Goal: Understand process/instructions

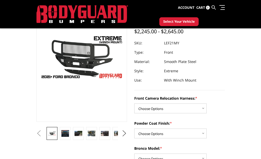
scroll to position [43, 0]
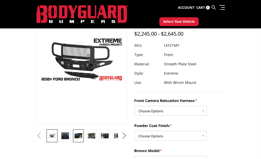
click at [73, 132] on link at bounding box center [78, 136] width 11 height 13
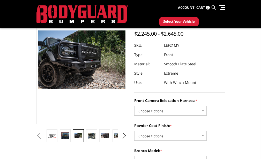
scroll to position [39, 0]
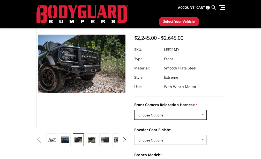
click at [134, 114] on select "Choose Options Without Front Camera Relocation Harness With Front Camera Reloca…" at bounding box center [170, 115] width 72 height 10
select select "4022"
click at [134, 110] on select "Choose Options Without Front Camera Relocation Harness With Front Camera Reloca…" at bounding box center [170, 115] width 72 height 10
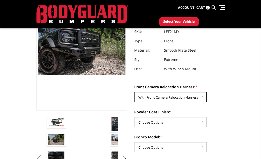
scroll to position [60, 0]
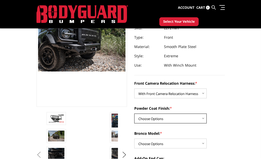
click at [134, 120] on select "Choose Options Textured Black Powder Coat Bare Metal" at bounding box center [170, 119] width 72 height 10
select select "4020"
click at [134, 114] on select "Choose Options Textured Black Powder Coat Bare Metal" at bounding box center [170, 119] width 72 height 10
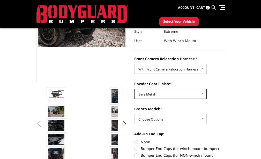
scroll to position [85, 0]
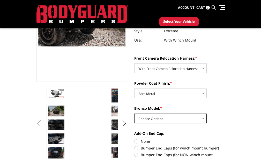
click at [134, 119] on select "Choose Options Raptor Base/Badlands/Wildtrak/etc." at bounding box center [170, 119] width 72 height 10
select select "4018"
click at [134, 114] on select "Choose Options Raptor Base/Badlands/Wildtrak/etc." at bounding box center [170, 119] width 72 height 10
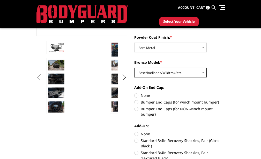
scroll to position [139, 0]
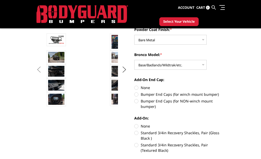
click at [134, 95] on label "Bumper End Caps (for winch mount bumper)" at bounding box center [179, 94] width 91 height 5
click at [225, 85] on input "Bumper End Caps (for winch mount bumper)" at bounding box center [225, 85] width 0 height 0
radio input "true"
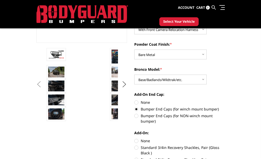
scroll to position [129, 0]
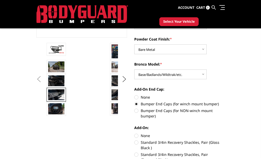
click at [48, 93] on img at bounding box center [56, 95] width 16 height 11
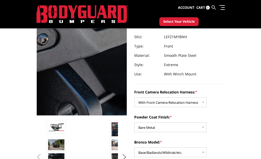
scroll to position [54, 0]
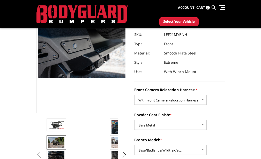
click at [48, 142] on img at bounding box center [56, 142] width 16 height 11
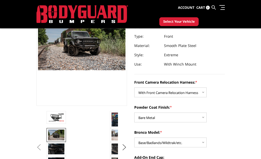
scroll to position [62, 0]
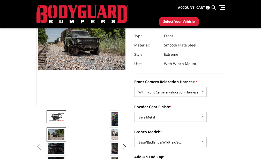
click at [48, 118] on img at bounding box center [56, 117] width 16 height 9
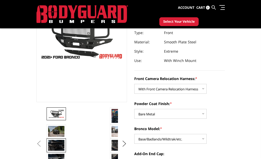
click at [48, 144] on img at bounding box center [56, 145] width 16 height 11
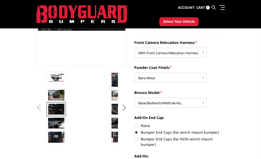
scroll to position [141, 0]
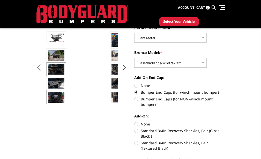
click at [48, 98] on img at bounding box center [56, 97] width 16 height 11
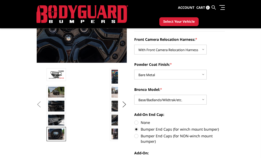
scroll to position [105, 0]
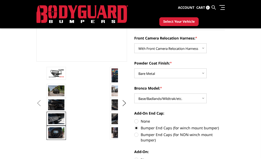
click at [48, 116] on img at bounding box center [56, 119] width 16 height 11
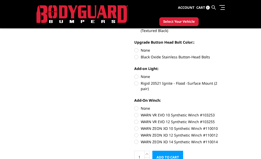
scroll to position [262, 0]
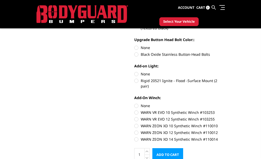
click at [134, 80] on label "Rigid 20521 Ignite - Flood -Surface Mount (2 pair)" at bounding box center [179, 83] width 91 height 11
click at [225, 72] on input "Rigid 20521 Ignite - Flood -Surface Mount (2 pair)" at bounding box center [225, 71] width 0 height 0
radio input "true"
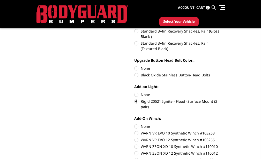
scroll to position [239, 0]
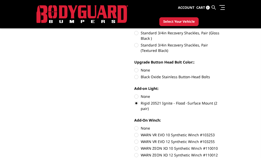
click at [134, 78] on label "Black Oxide Stainless Button-Head Bolts" at bounding box center [179, 76] width 91 height 5
click at [225, 68] on input "Black Oxide Stainless Button-Head Bolts" at bounding box center [225, 68] width 0 height 0
radio input "true"
click at [134, 46] on label "Standard 3/4in Recovery Shackles, Pair (Textured Black)" at bounding box center [179, 47] width 91 height 11
click at [225, 31] on input "Standard 3/4in Recovery Shackles, Pair (Textured Black)" at bounding box center [225, 30] width 0 height 0
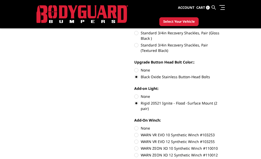
radio input "true"
click at [134, 33] on label "Standard 3/4in Recovery Shackles, Pair (Gloss Black )" at bounding box center [179, 35] width 91 height 11
click at [225, 24] on input "Standard 3/4in Recovery Shackles, Pair (Gloss Black )" at bounding box center [225, 24] width 0 height 0
radio input "true"
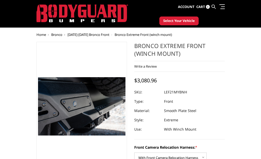
scroll to position [0, 0]
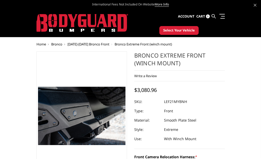
click at [0, 0] on link "Install Instructions" at bounding box center [0, 0] width 0 height 0
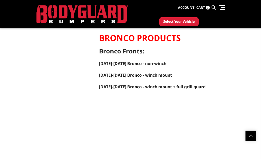
scroll to position [1251, 0]
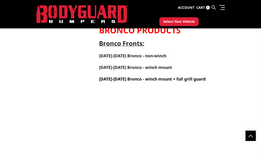
click at [139, 76] on link "2021-2025 Bronco - winch mount + full grill guard" at bounding box center [152, 79] width 107 height 6
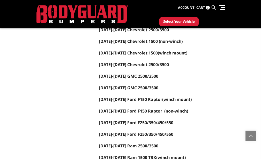
scroll to position [0, 0]
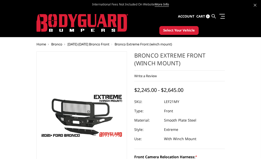
select select "4022"
select select "4020"
select select "4018"
